Goal: Check status: Check status

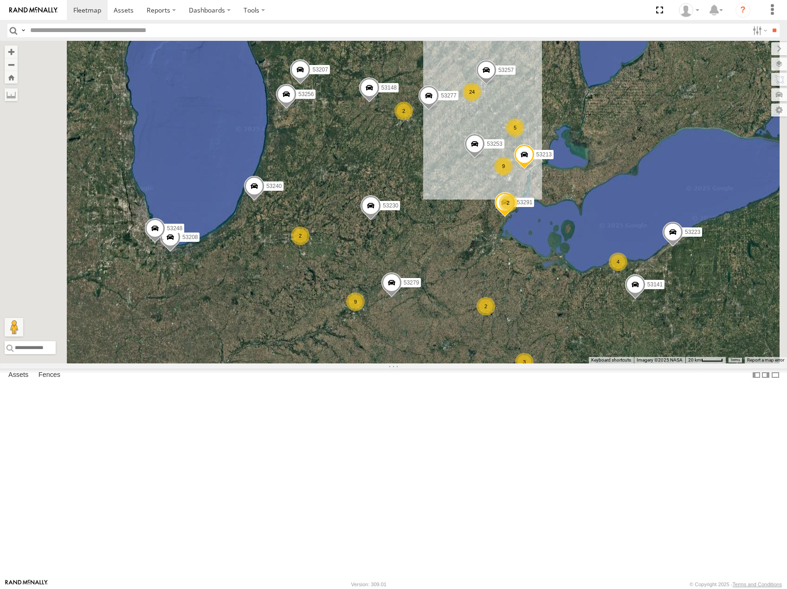
drag, startPoint x: 471, startPoint y: 396, endPoint x: 636, endPoint y: 307, distance: 187.3
click at [636, 307] on div "24 2 9 5 9 2 53223 53230 53149 53279 3 2 4 2 53213 53207 53256 2 53289 53257 2 …" at bounding box center [393, 202] width 787 height 323
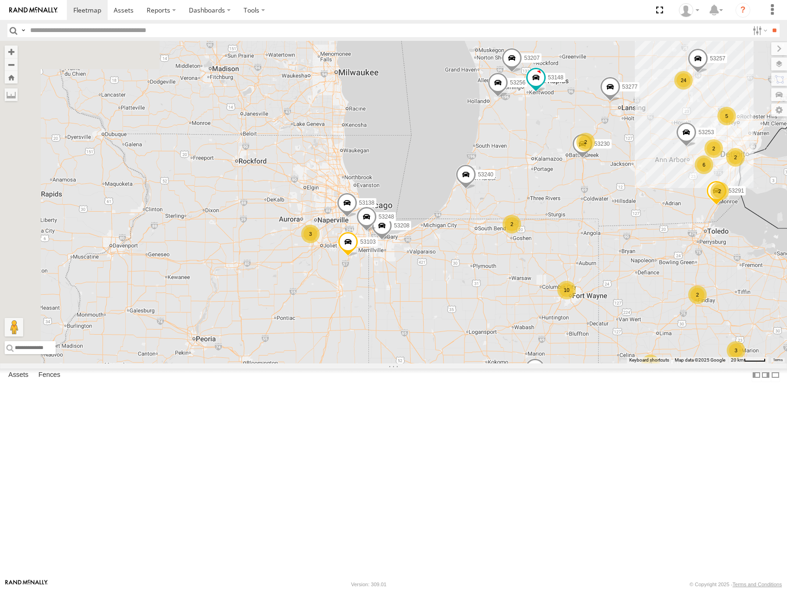
drag, startPoint x: 514, startPoint y: 360, endPoint x: 621, endPoint y: 304, distance: 120.8
click at [621, 304] on div "53207 24 2 10 5 2 2 53230 3 2 2 2 6 53103 53256 2 3 53257 2 53148 53291 53208 5…" at bounding box center [393, 202] width 787 height 323
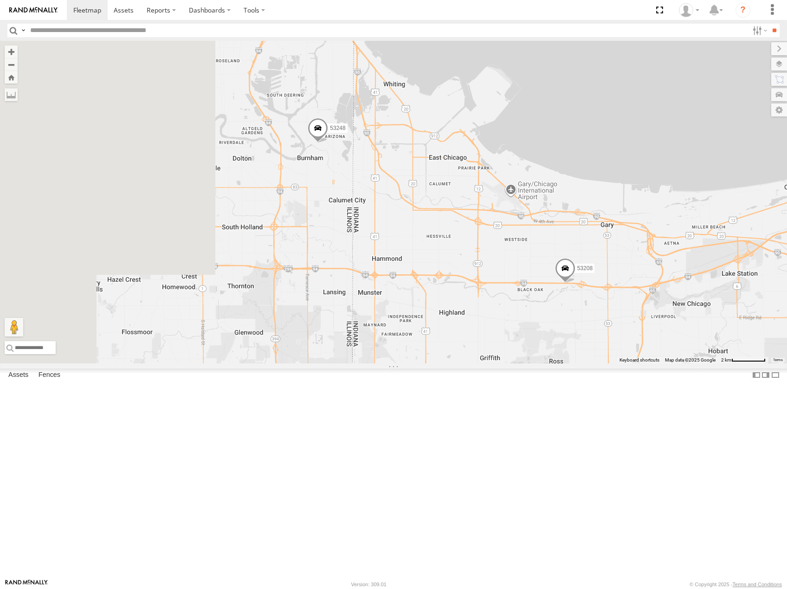
drag, startPoint x: 492, startPoint y: 268, endPoint x: 591, endPoint y: 302, distance: 104.9
click at [591, 302] on div "53207 53230 53103 53256 53257 53148 53291 53208 53253 53224 53138 53277 53240 5…" at bounding box center [393, 202] width 787 height 323
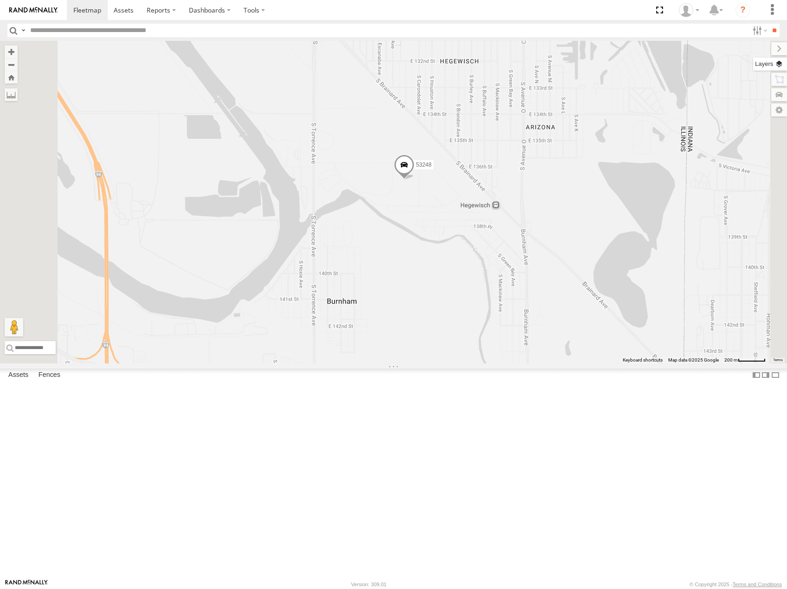
click at [781, 65] on label at bounding box center [770, 64] width 34 height 13
click at [0, 0] on span "Basemaps" at bounding box center [0, 0] width 0 height 0
click at [0, 0] on span "Satellite" at bounding box center [0, 0] width 0 height 0
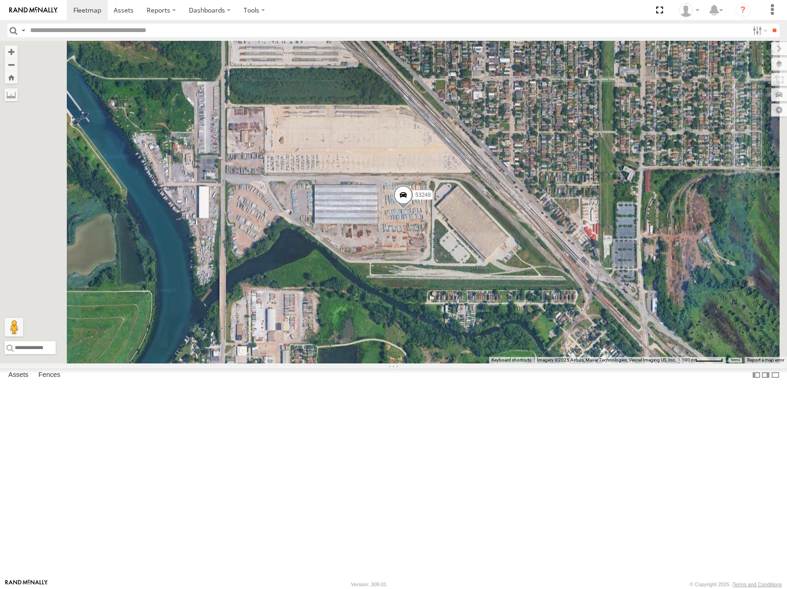
drag, startPoint x: 557, startPoint y: 312, endPoint x: 550, endPoint y: 337, distance: 25.4
click at [550, 337] on div "53207 53230 53103 53256 53257 53148 53291 53208 53253 53224 53138 53277 53240 5…" at bounding box center [393, 202] width 787 height 323
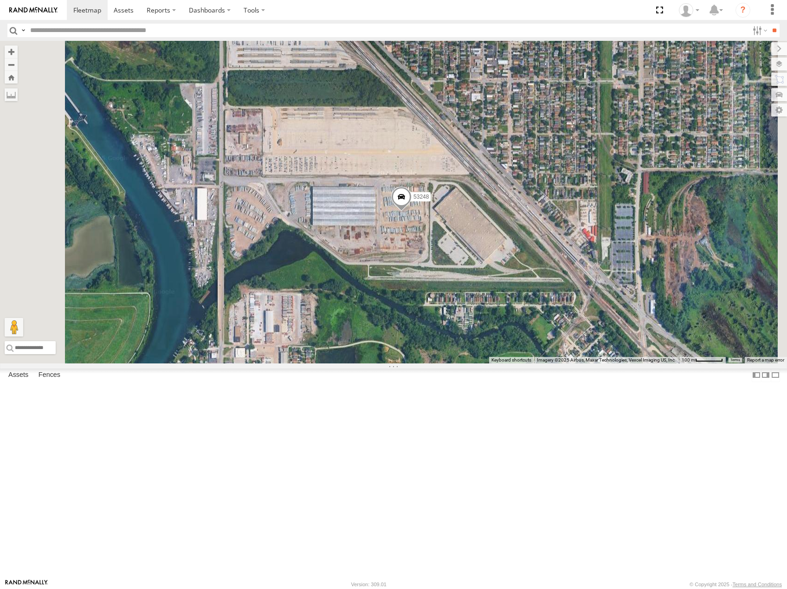
click at [0, 0] on span "Roadmap" at bounding box center [0, 0] width 0 height 0
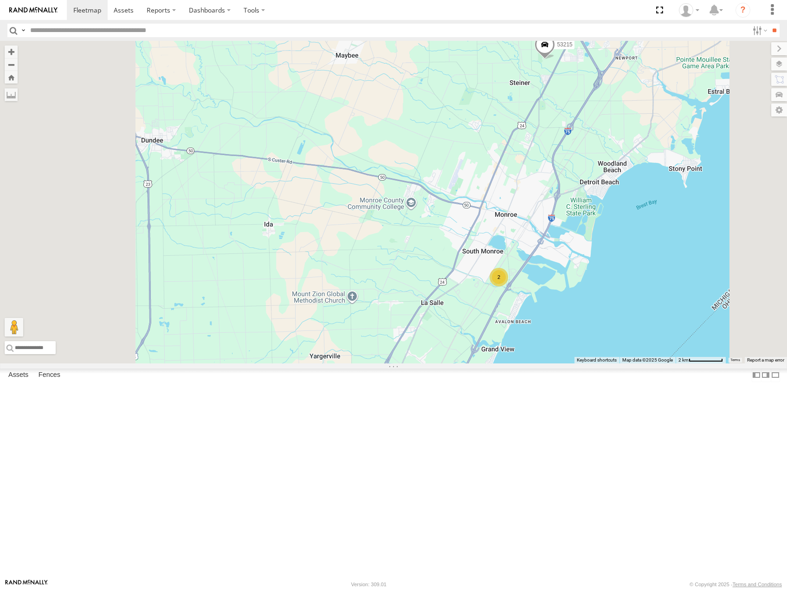
drag, startPoint x: 679, startPoint y: 236, endPoint x: 673, endPoint y: 207, distance: 30.2
click at [680, 207] on div "53278 53142 53249 53216 53275 53251 53103 53289 53148 53219 53253 53224 53277 5…" at bounding box center [393, 202] width 787 height 323
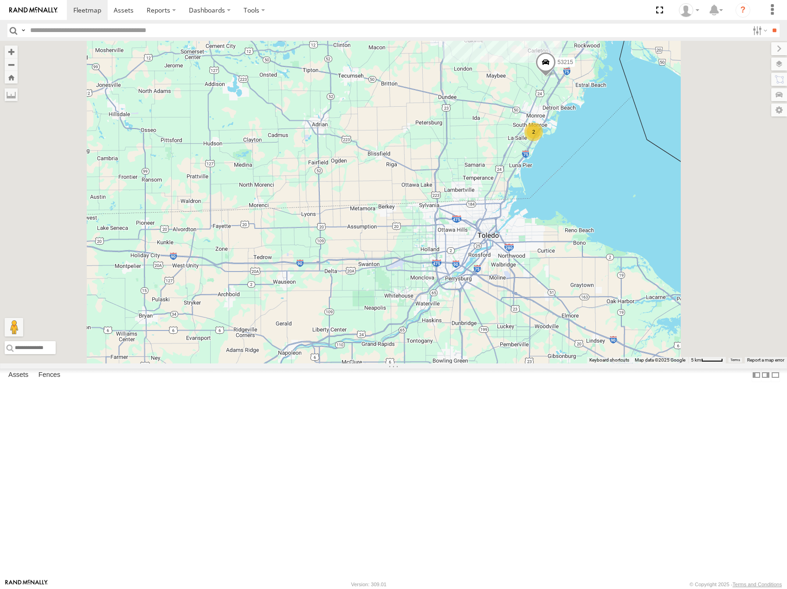
drag, startPoint x: 607, startPoint y: 198, endPoint x: 605, endPoint y: 206, distance: 8.6
click at [605, 206] on div "53278 53142 53249 53216 53275 53251 53103 53289 53148 53219 53253 53224 53277 5…" at bounding box center [393, 202] width 787 height 323
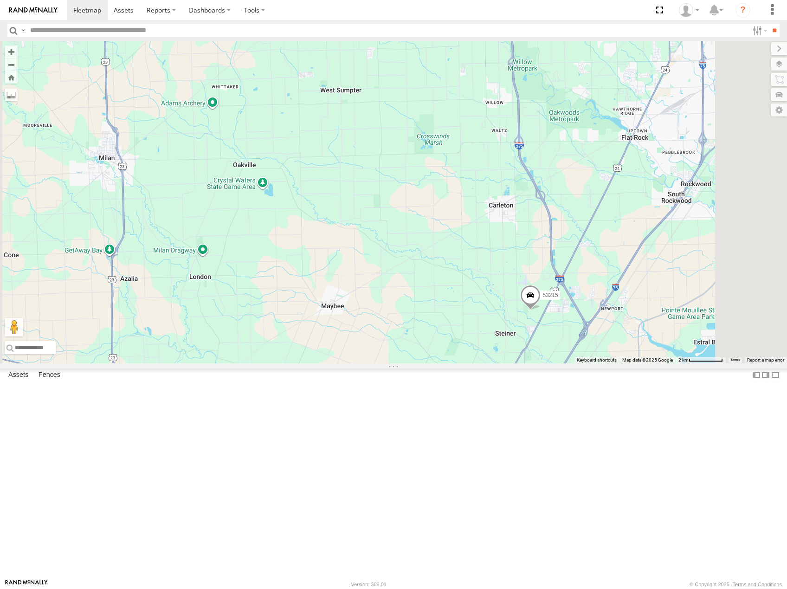
drag, startPoint x: 616, startPoint y: 135, endPoint x: 590, endPoint y: 361, distance: 227.1
click at [590, 360] on div "53278 53142 53249 53216 53275 53251 53103 53289 53148 53219 53253 53224 53277 5…" at bounding box center [393, 202] width 787 height 323
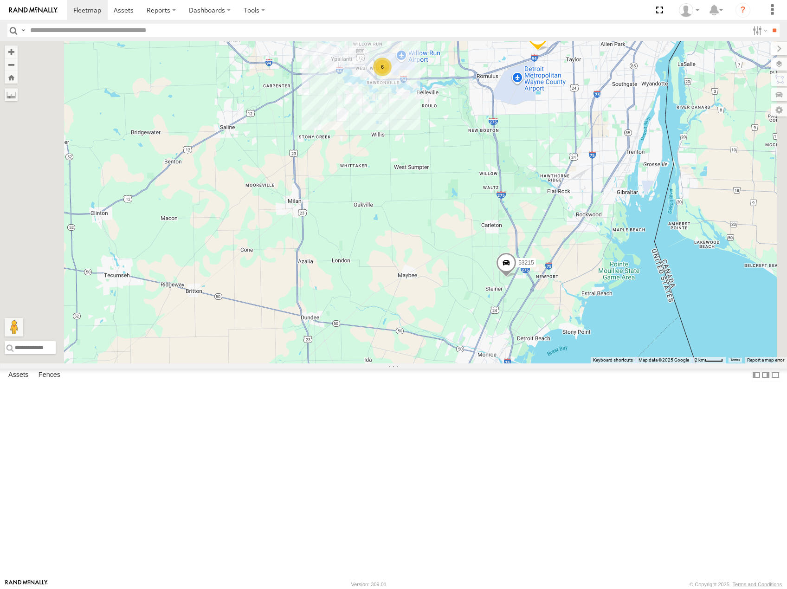
drag, startPoint x: 606, startPoint y: 298, endPoint x: 604, endPoint y: 304, distance: 7.1
click at [604, 304] on div "53278 53142 53249 53216 53275 53251 53103 53289 53148 53219 53253 53224 53277 5…" at bounding box center [393, 202] width 787 height 323
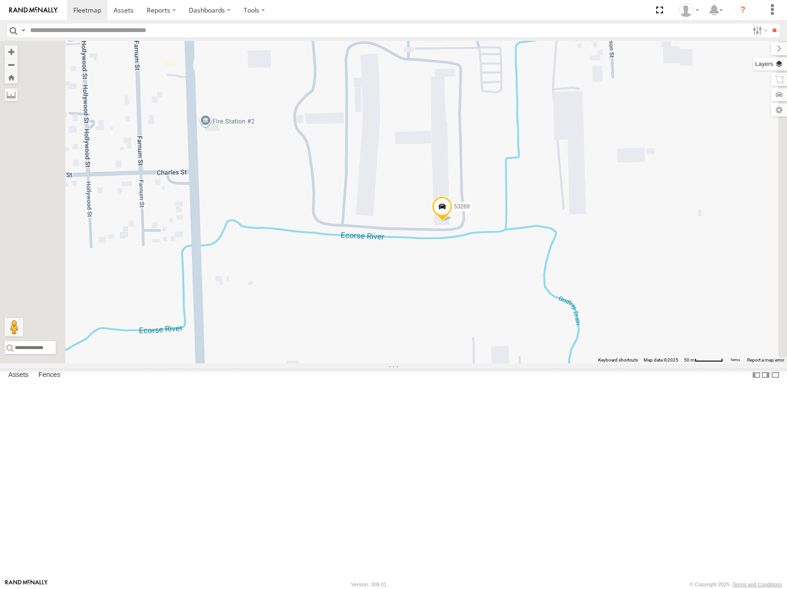
click at [782, 67] on label at bounding box center [770, 64] width 34 height 13
click at [0, 0] on span "Basemaps" at bounding box center [0, 0] width 0 height 0
click at [0, 0] on span "Satellite" at bounding box center [0, 0] width 0 height 0
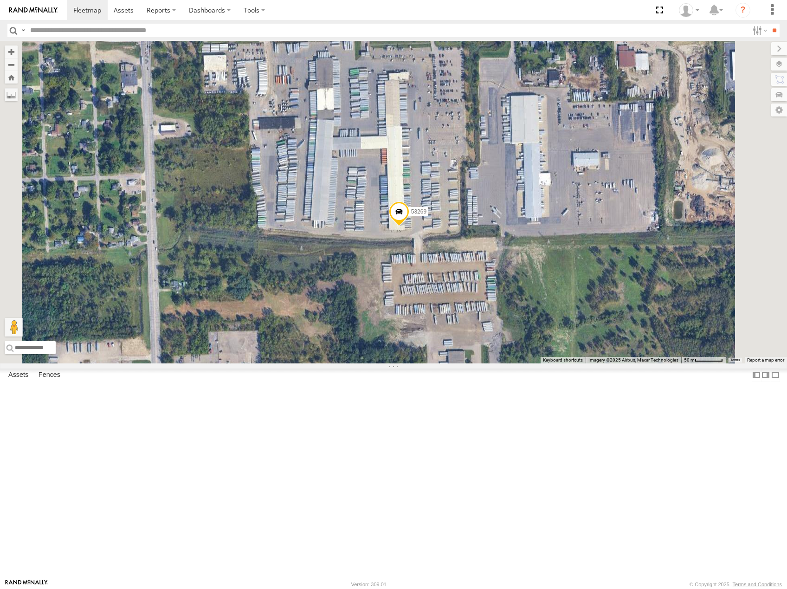
drag, startPoint x: 575, startPoint y: 359, endPoint x: 531, endPoint y: 364, distance: 44.3
click at [531, 363] on div "53278 53142 53249 53216 53275 53251 53103 53289 53148 53219 53253 53224 53277 5…" at bounding box center [393, 202] width 787 height 323
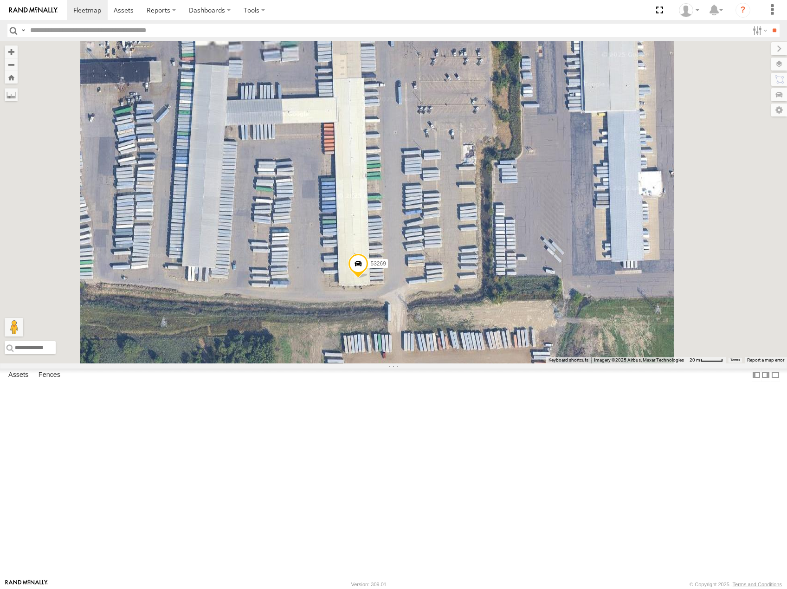
drag, startPoint x: 565, startPoint y: 393, endPoint x: 566, endPoint y: 408, distance: 14.9
click at [566, 363] on div "53278 53142 53249 53216 53275 53251 53103 53289 53148 53219 53253 53224 53277 5…" at bounding box center [393, 202] width 787 height 323
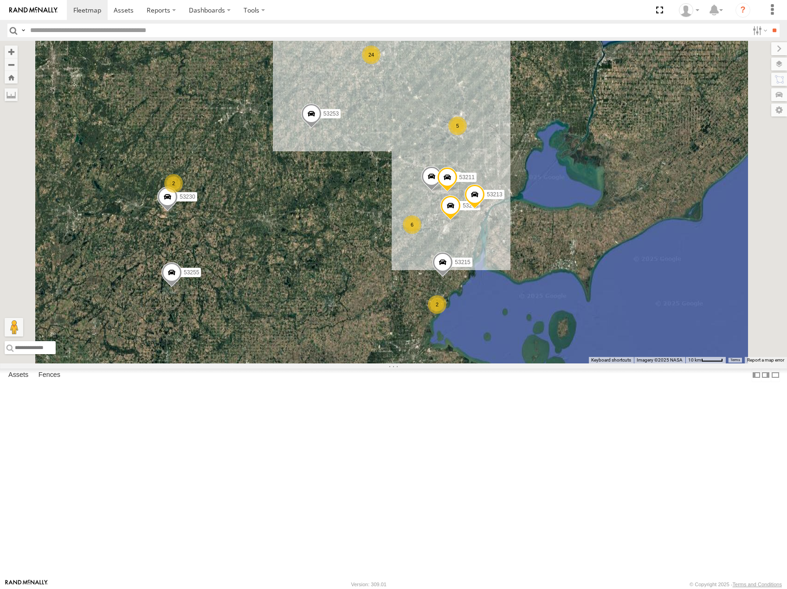
drag, startPoint x: 441, startPoint y: 276, endPoint x: 509, endPoint y: 319, distance: 80.0
click at [509, 319] on div "53269 24 53215 5 2 53280 53255 53230 4 53213 6 2 53257 53253 2 53211 53141" at bounding box center [393, 202] width 787 height 323
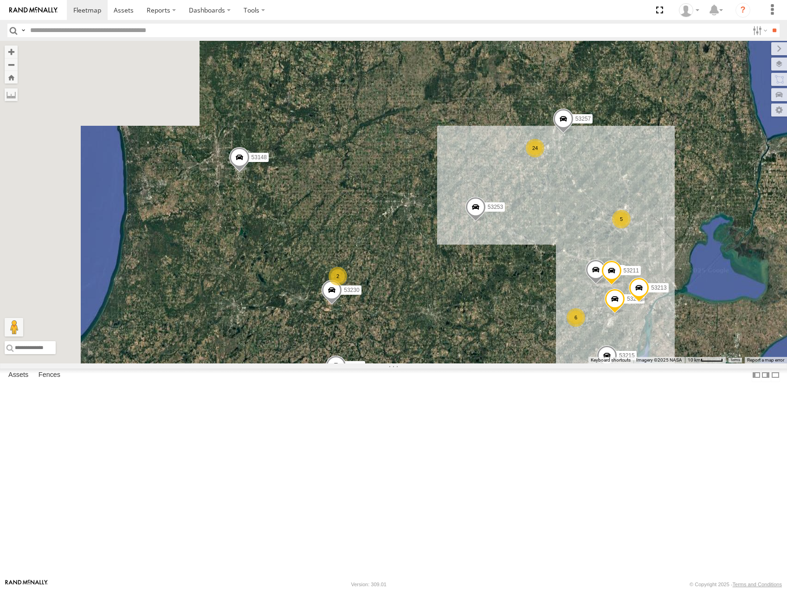
drag, startPoint x: 393, startPoint y: 248, endPoint x: 501, endPoint y: 305, distance: 122.3
click at [501, 305] on div "53269 24 53215 5 2 53280 53255 53230 4 53213 6 2 53257 53253 2 53211 53141 53148" at bounding box center [393, 202] width 787 height 323
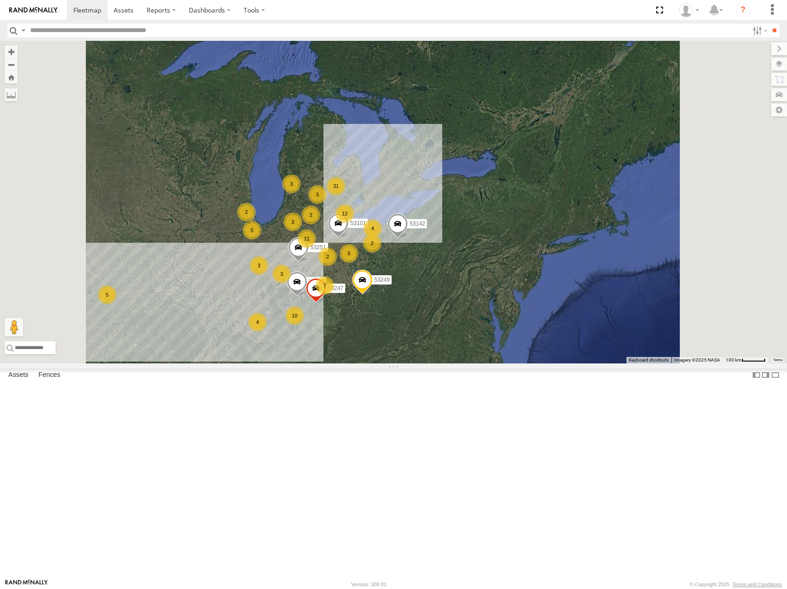
drag, startPoint x: 381, startPoint y: 433, endPoint x: 464, endPoint y: 393, distance: 92.4
click at [464, 363] on div "31 12 4 11 53216 2 7 2 3 3 10 53247 5 3 4 53251 3 5 3 53101 2 5 2 53142 53249" at bounding box center [393, 202] width 787 height 323
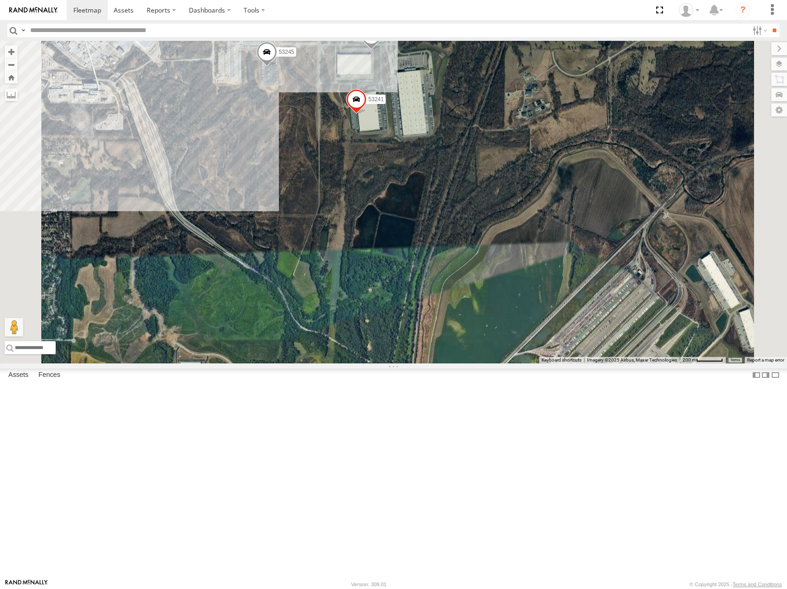
drag, startPoint x: 493, startPoint y: 290, endPoint x: 539, endPoint y: 309, distance: 50.2
click at [539, 309] on div "53245 53241 53288" at bounding box center [393, 202] width 787 height 323
